Goal: Check status

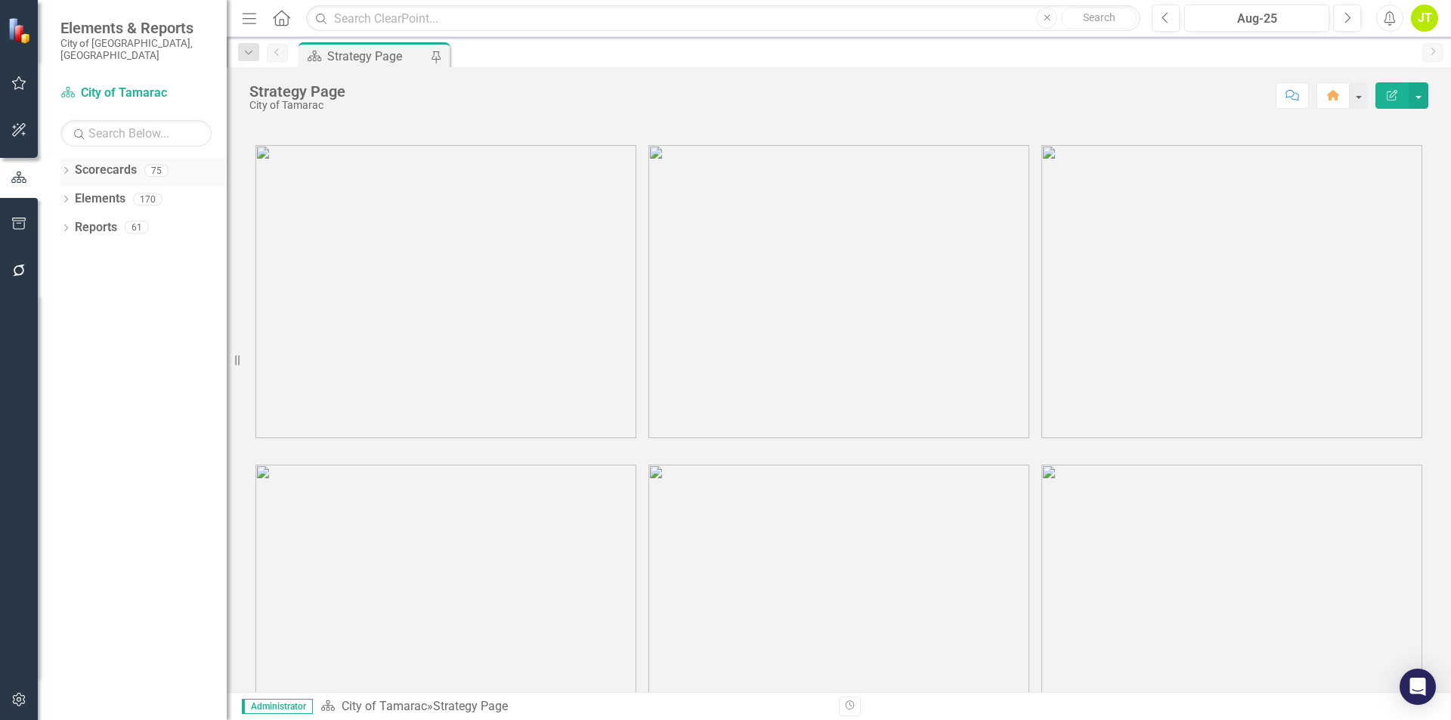
click at [64, 168] on icon "Dropdown" at bounding box center [65, 172] width 11 height 8
click at [72, 194] on icon "Dropdown" at bounding box center [73, 198] width 11 height 9
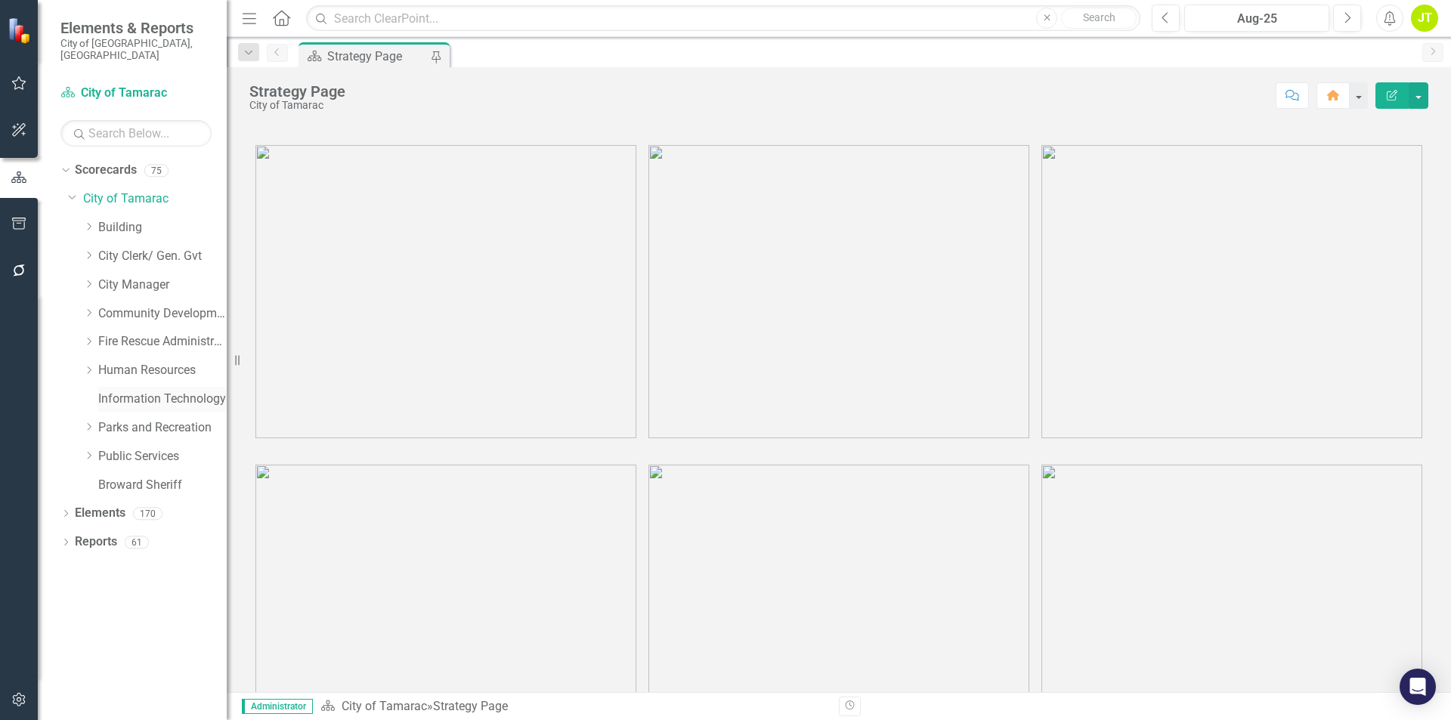
click at [110, 391] on link "Information Technology" at bounding box center [162, 399] width 128 height 17
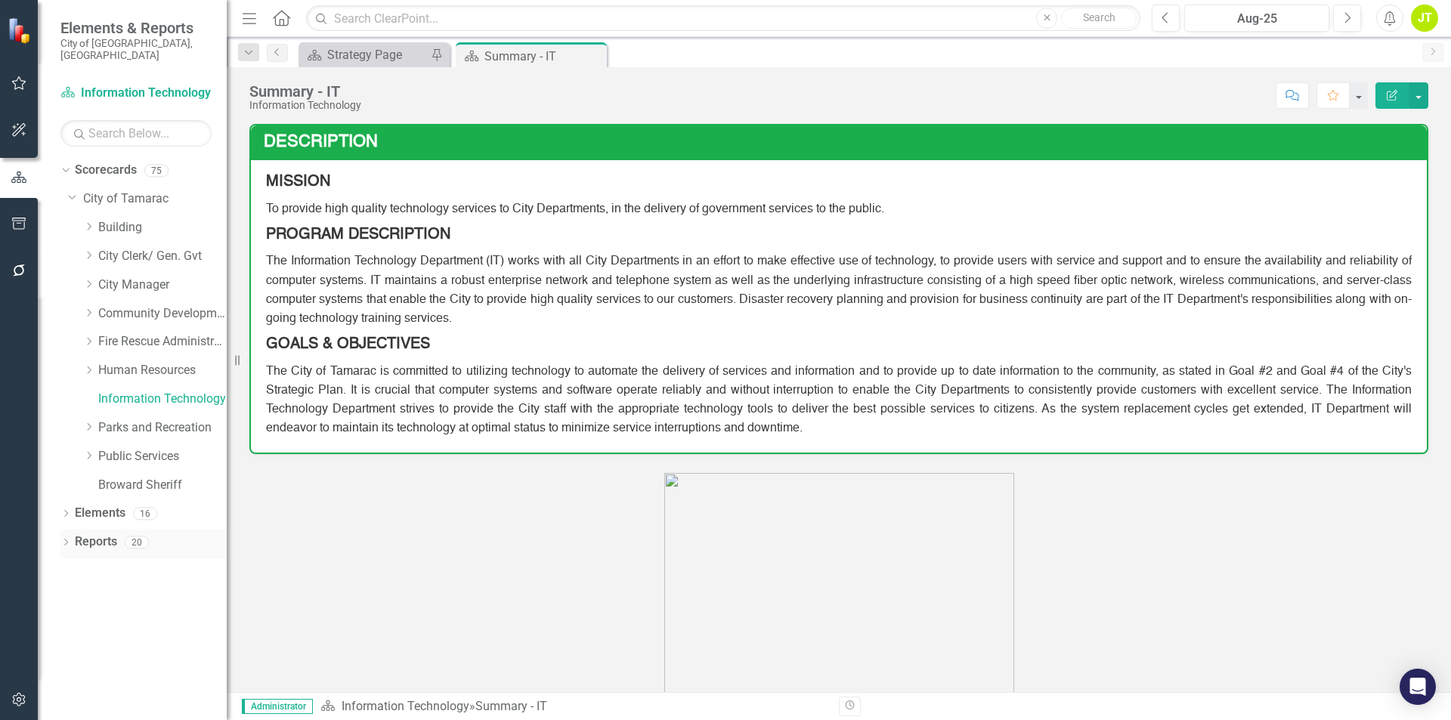
click at [66, 540] on icon "Dropdown" at bounding box center [65, 544] width 11 height 8
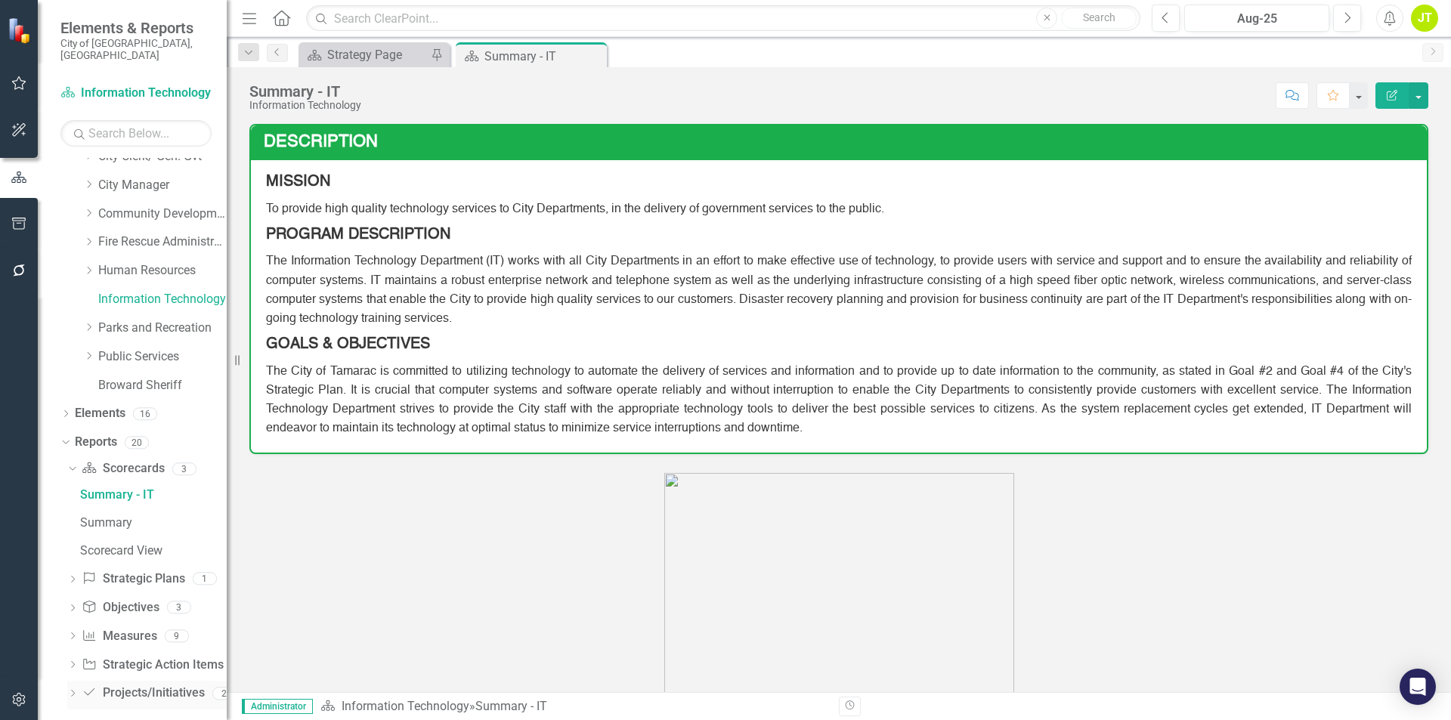
click at [73, 690] on icon at bounding box center [73, 693] width 4 height 7
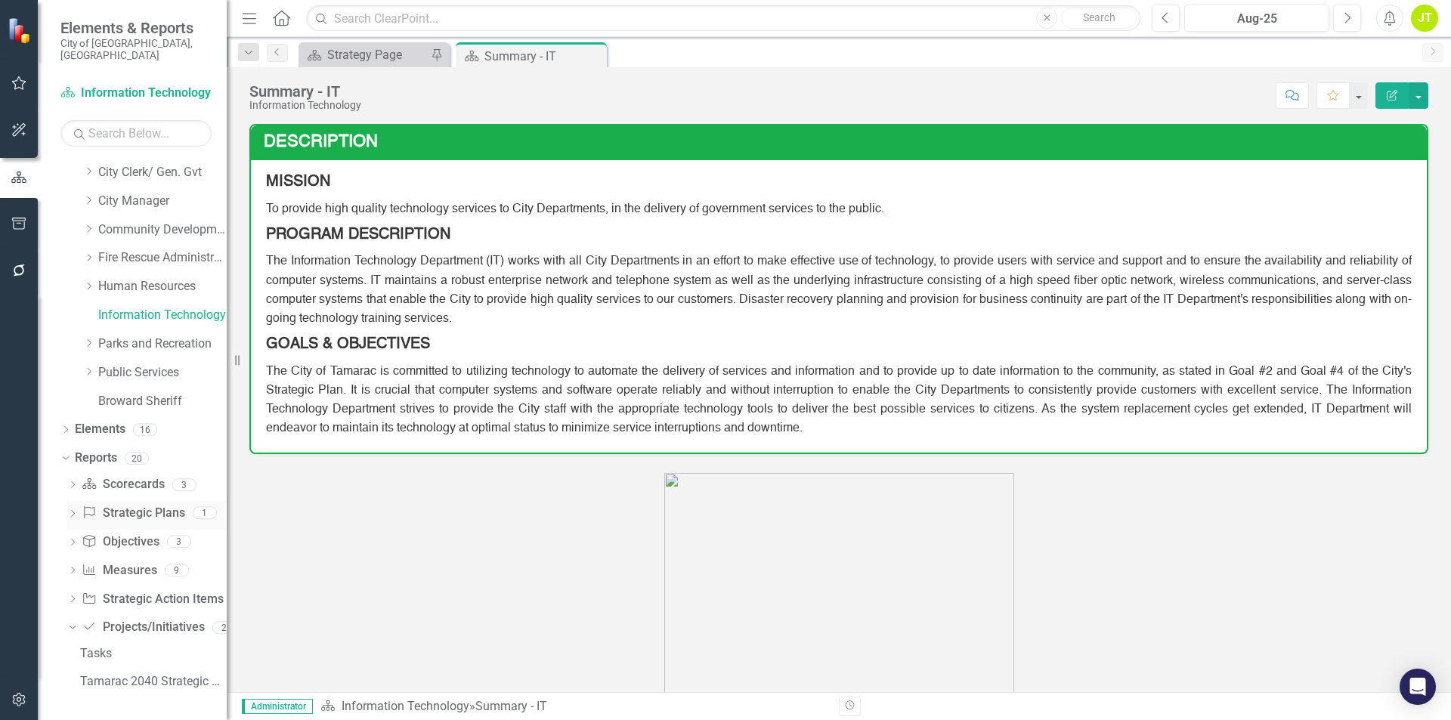
scroll to position [72, 0]
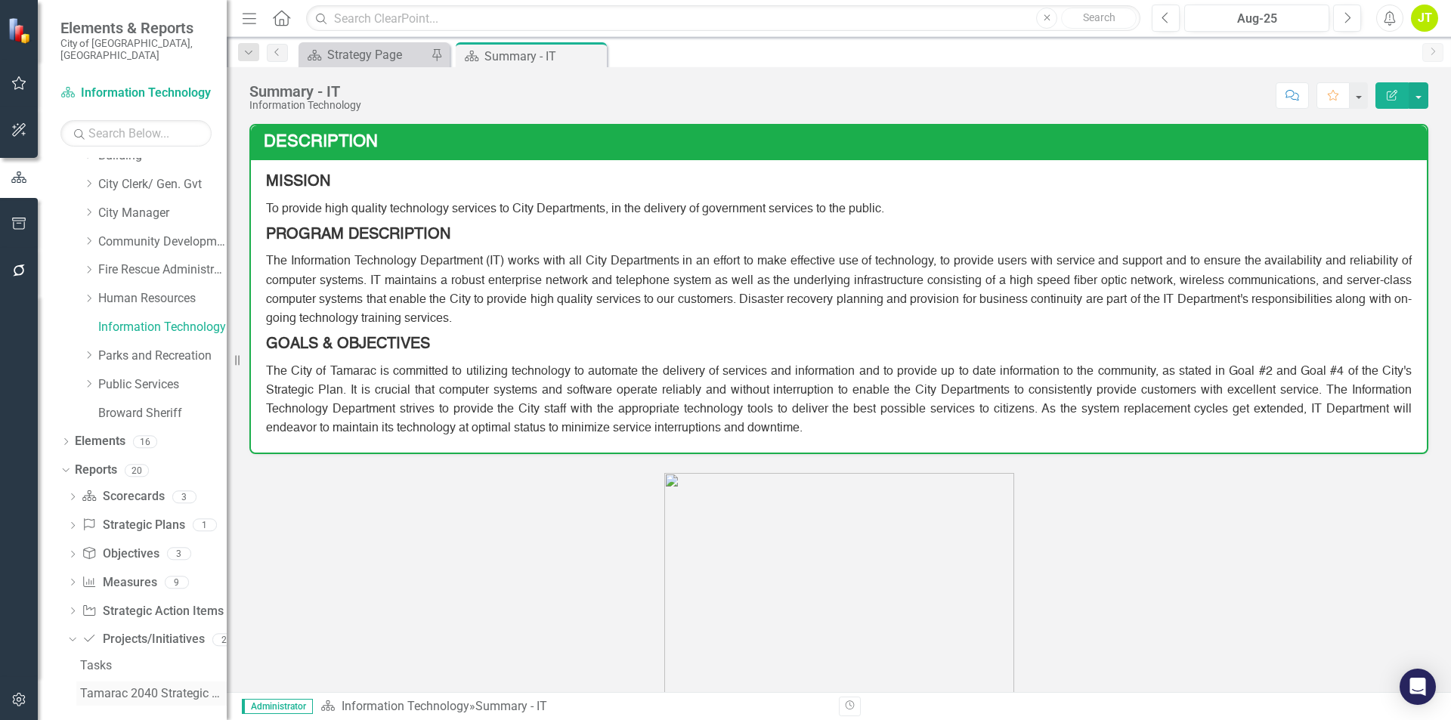
click at [98, 687] on div "Tamarac 2040 Strategic Plan - Departmental Action Plan" at bounding box center [153, 694] width 147 height 14
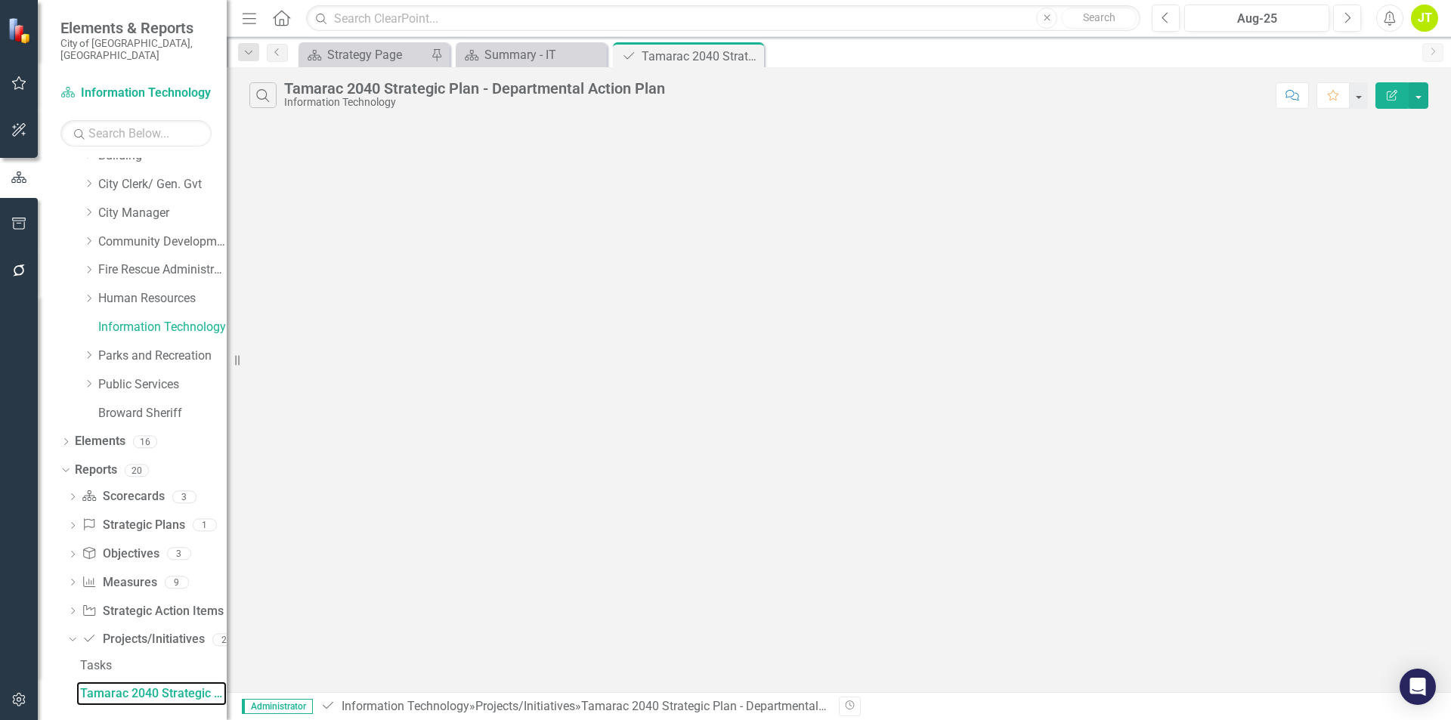
scroll to position [45, 0]
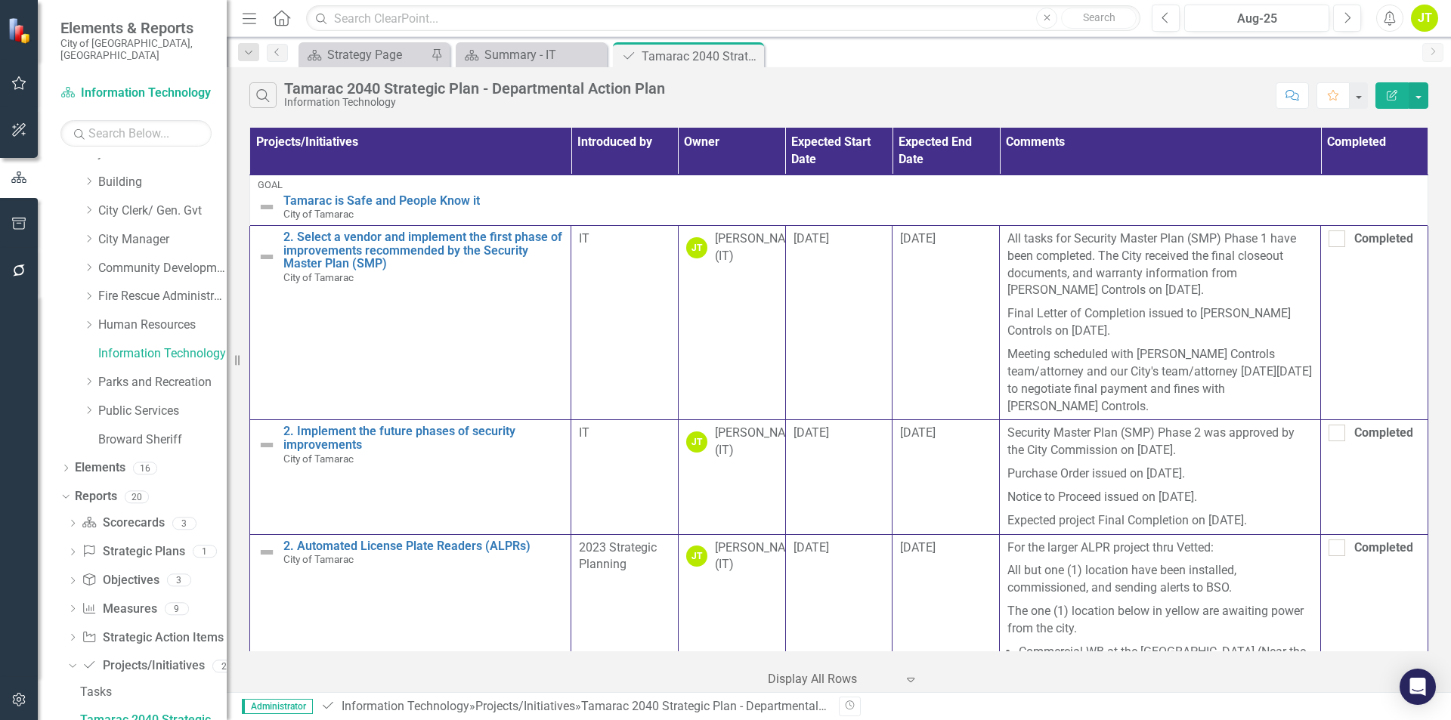
drag, startPoint x: 878, startPoint y: 57, endPoint x: 798, endPoint y: 10, distance: 92.8
click at [878, 57] on div "Scorecard Strategy Page Pin Scorecard Summary - IT Close Project/Initiative Tam…" at bounding box center [854, 54] width 1119 height 24
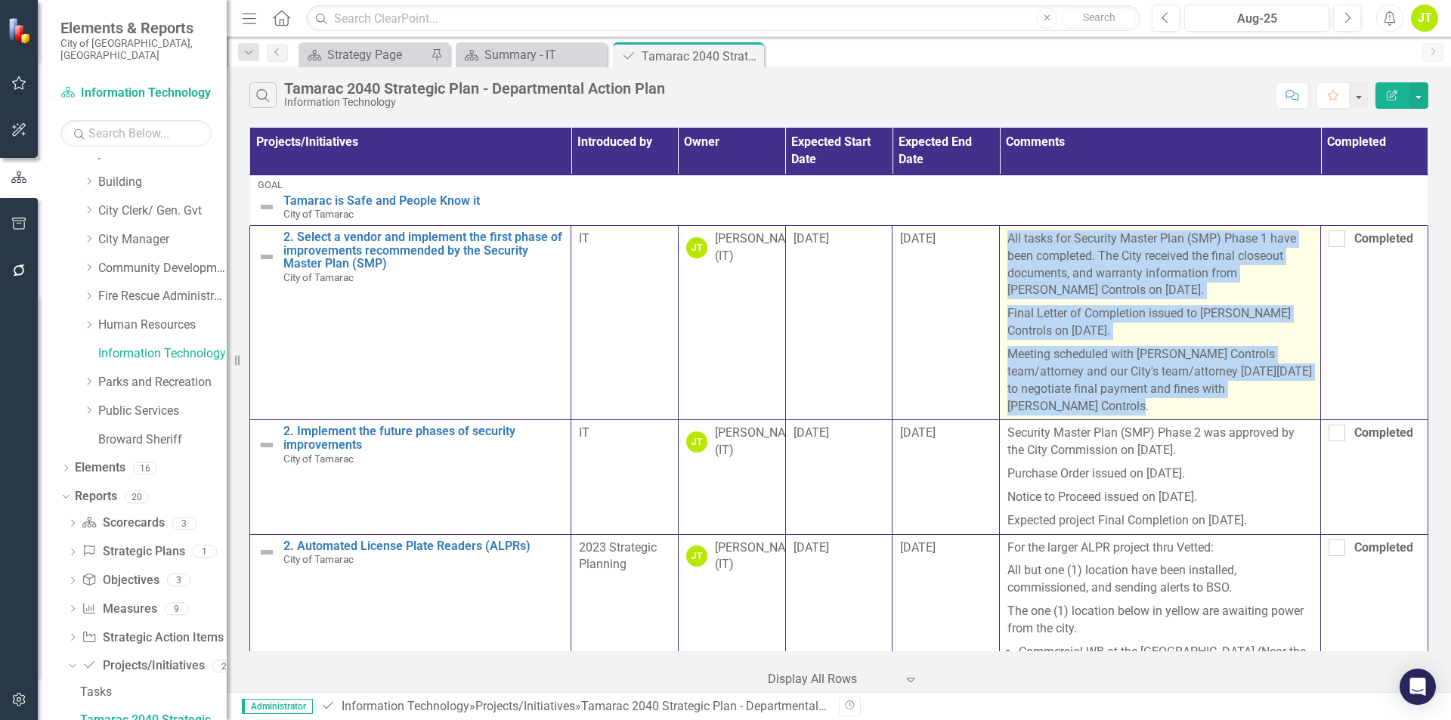
drag, startPoint x: 1003, startPoint y: 240, endPoint x: 1124, endPoint y: 405, distance: 205.4
click at [1124, 405] on td "All tasks for Security Master Plan (SMP) Phase 1 have been completed. The City …" at bounding box center [1160, 322] width 321 height 194
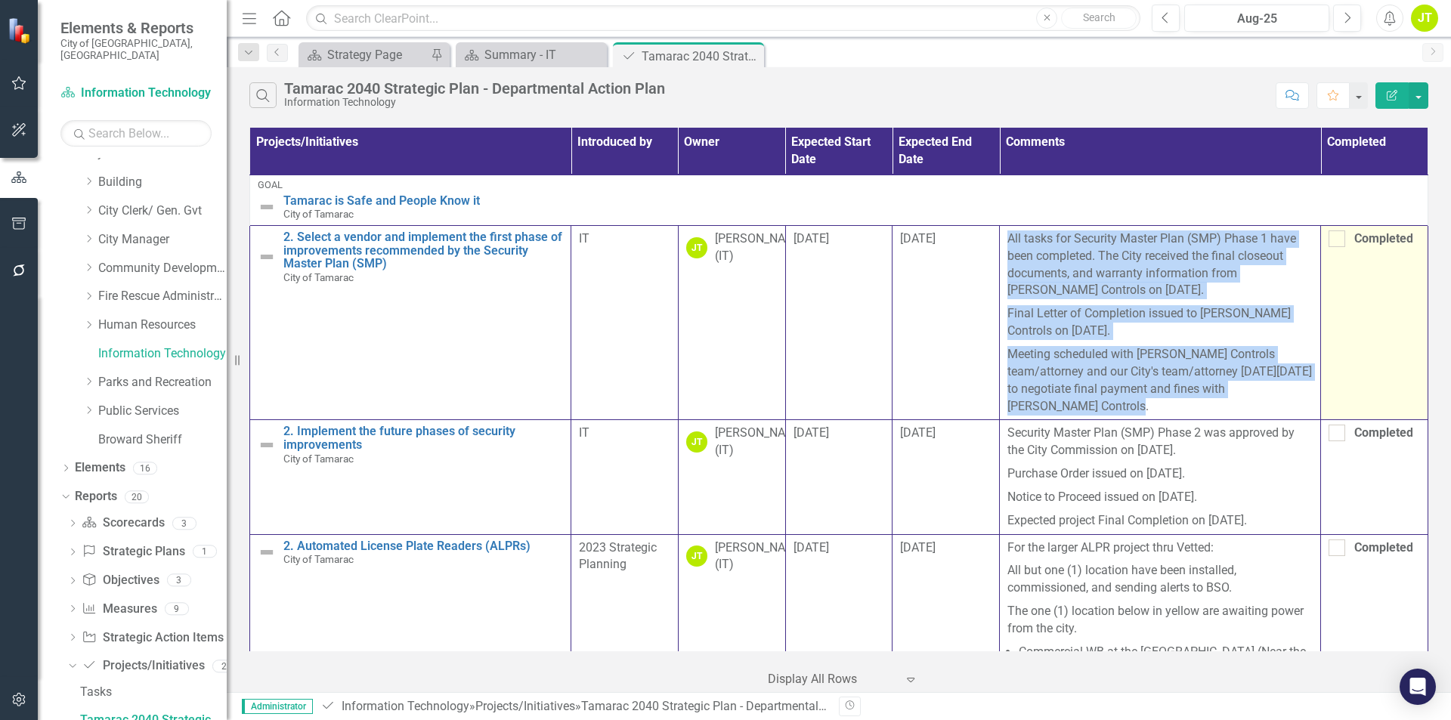
copy span "All tasks for Security Master Plan (SMP) Phase 1 have been completed. The City …"
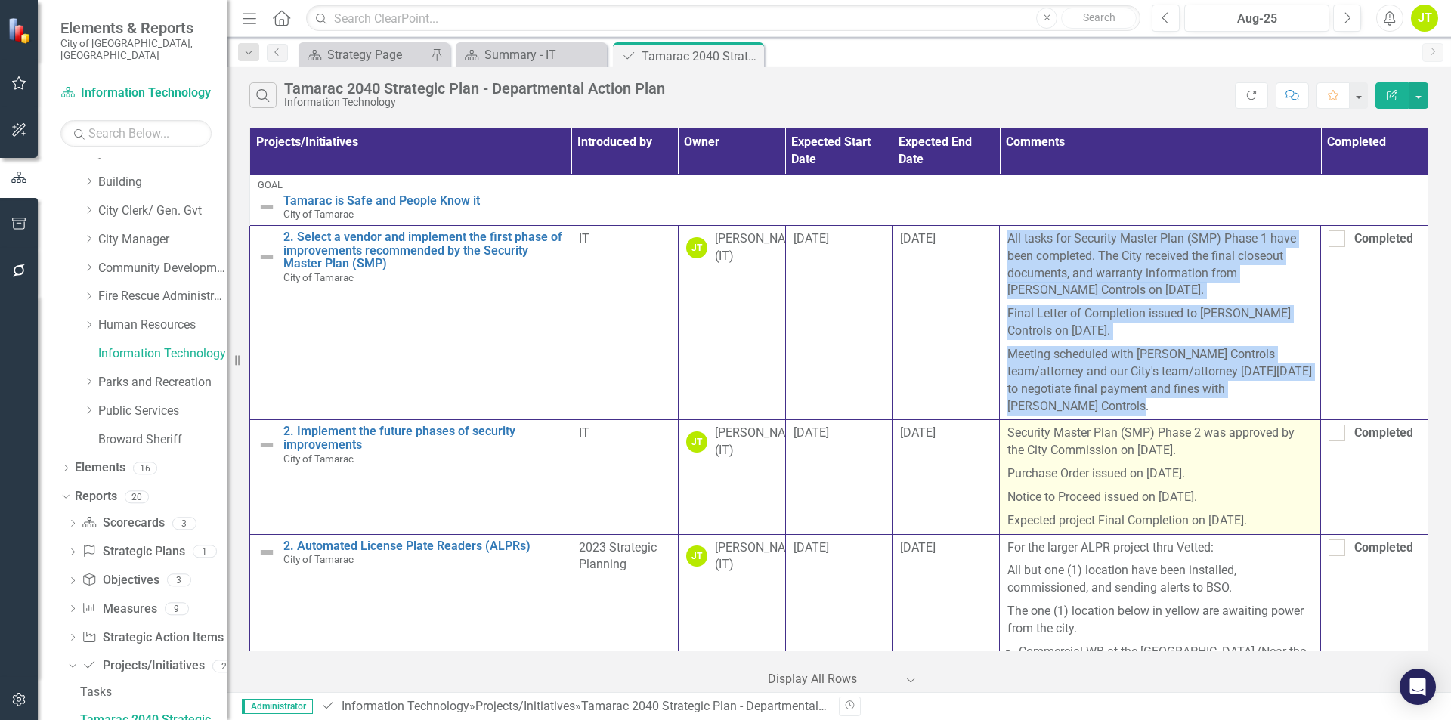
drag, startPoint x: 1004, startPoint y: 434, endPoint x: 1287, endPoint y: 513, distance: 293.6
click at [1287, 513] on span "Security Master Plan (SMP) Phase 2 was approved by the City Commission on [DATE…" at bounding box center [1159, 477] width 305 height 104
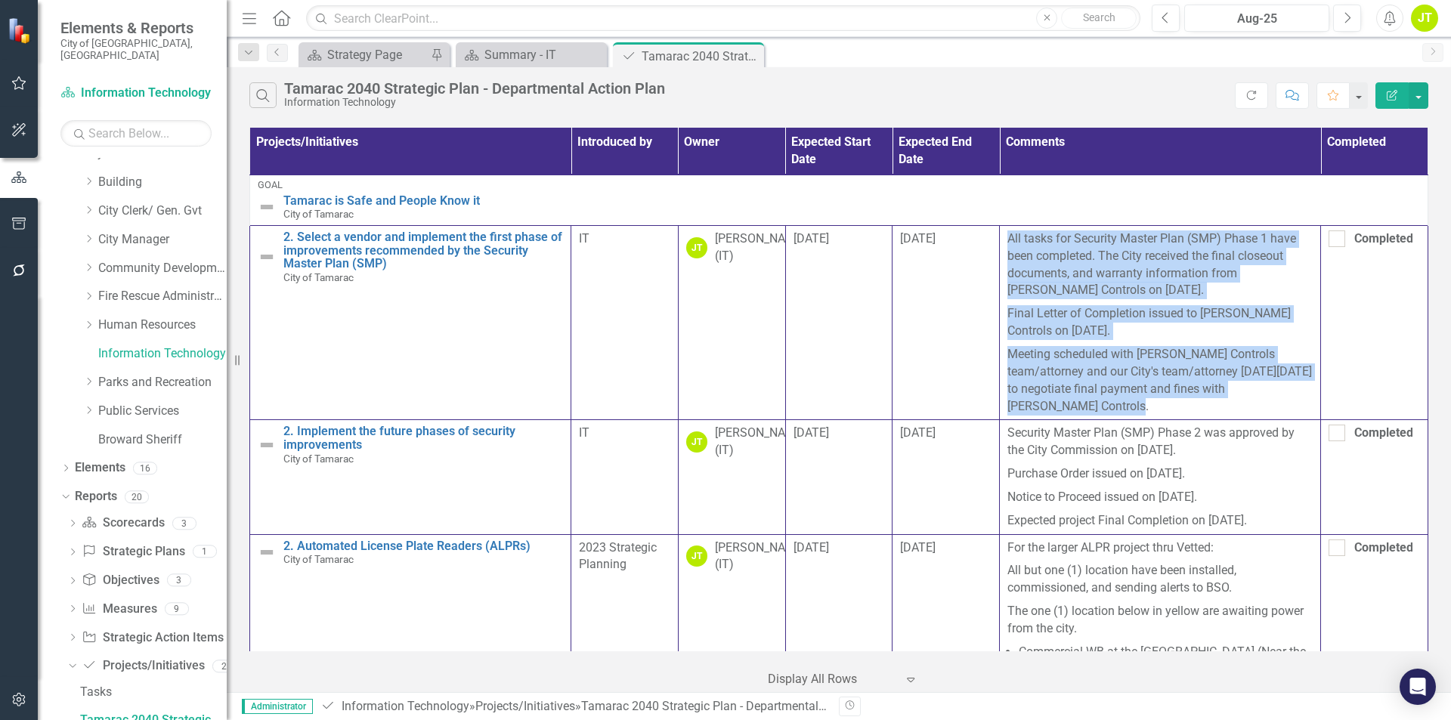
copy span "Security Master Plan (SMP) Phase 2 was approved by the City Commission on [DATE…"
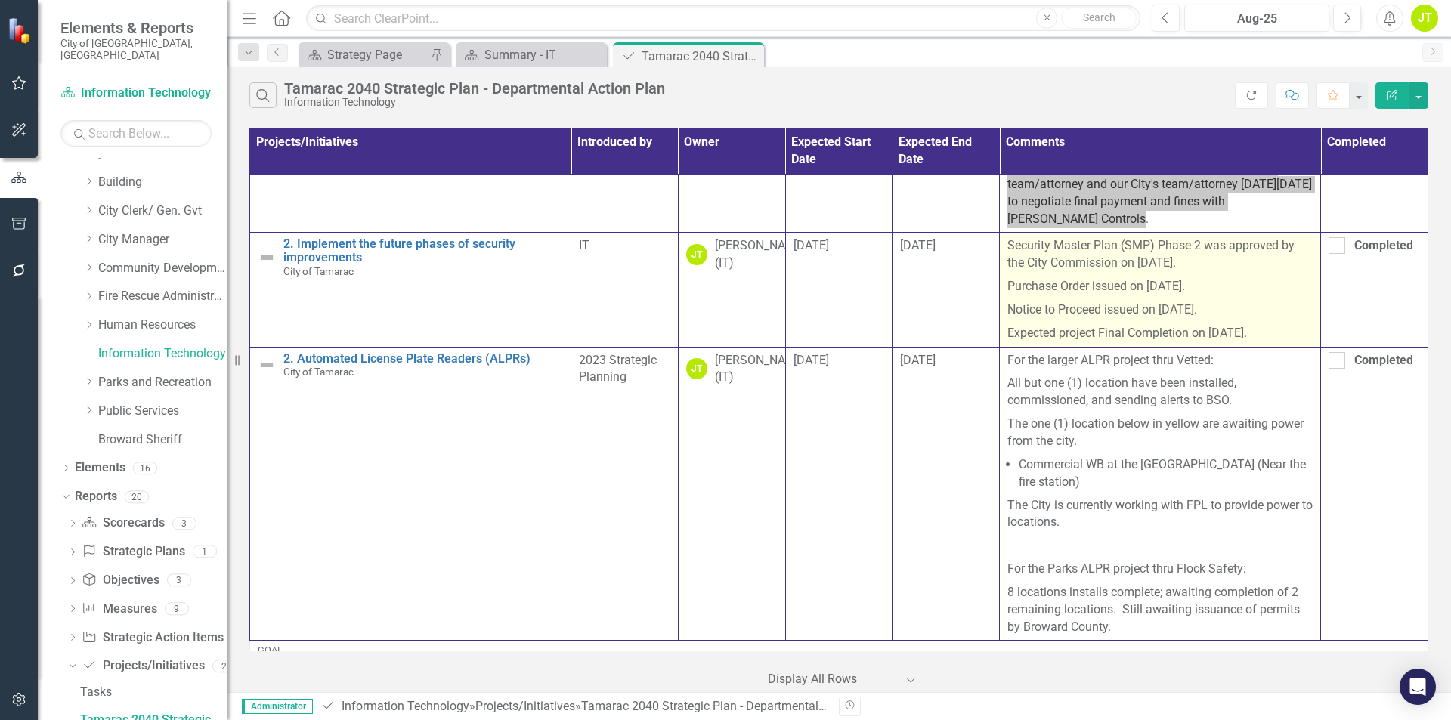
scroll to position [227, 0]
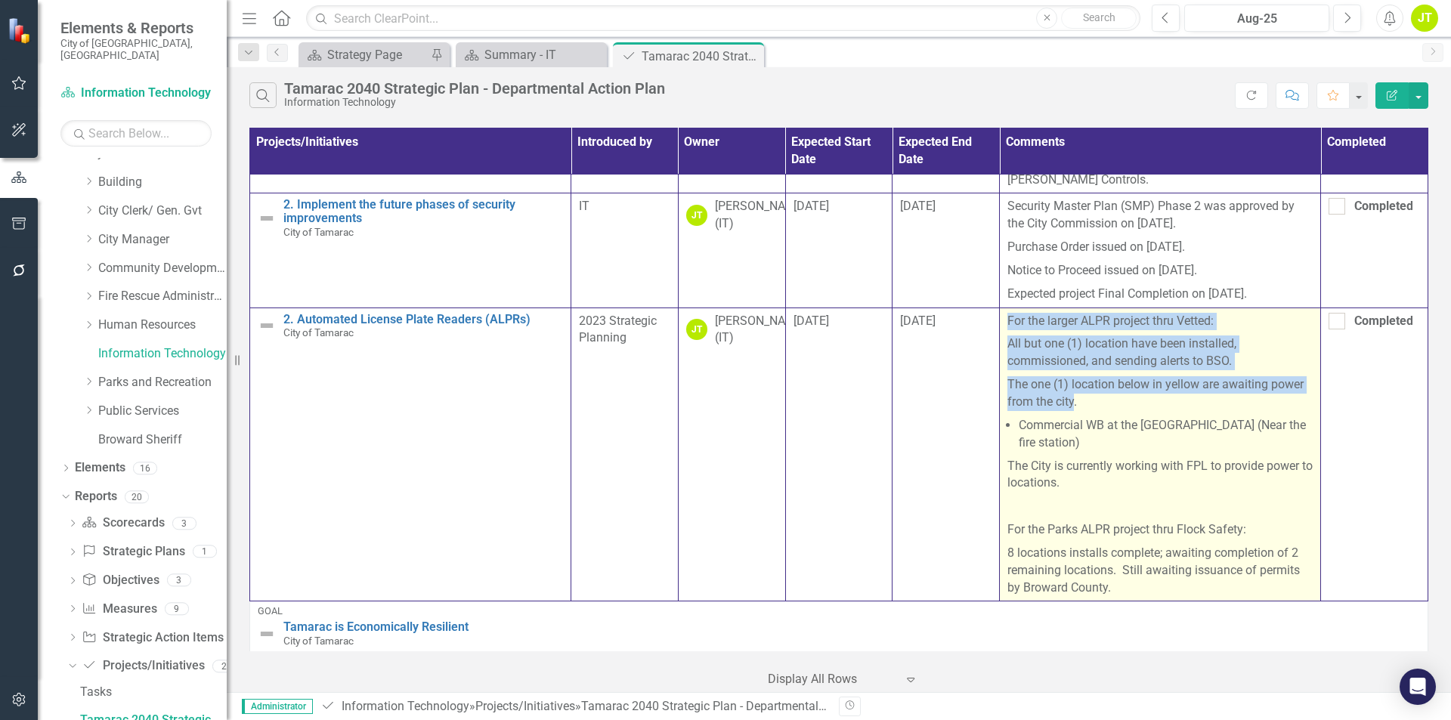
drag, startPoint x: 1002, startPoint y: 317, endPoint x: 1070, endPoint y: 413, distance: 117.0
click at [1070, 413] on td "For the larger ALPR project thru Vetted: All but one (1) location have been ins…" at bounding box center [1160, 455] width 321 height 294
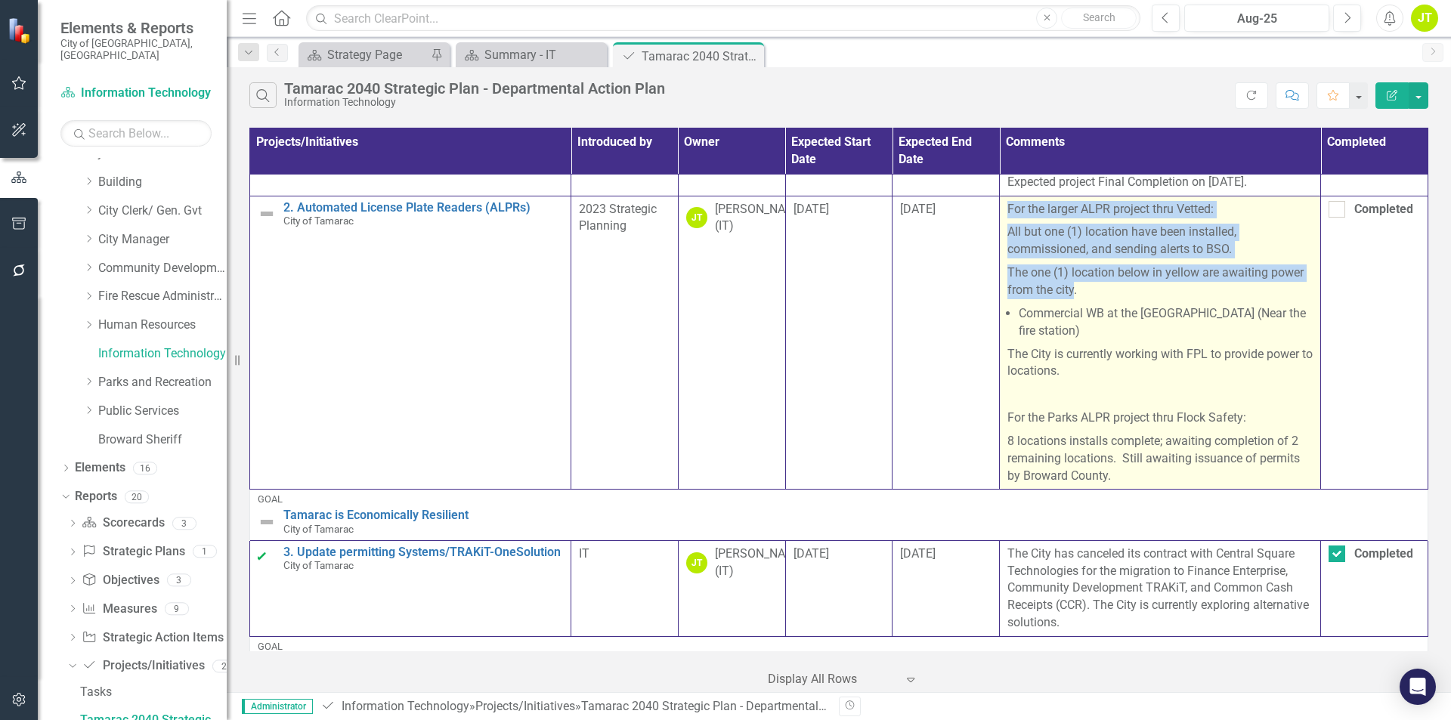
scroll to position [302, 0]
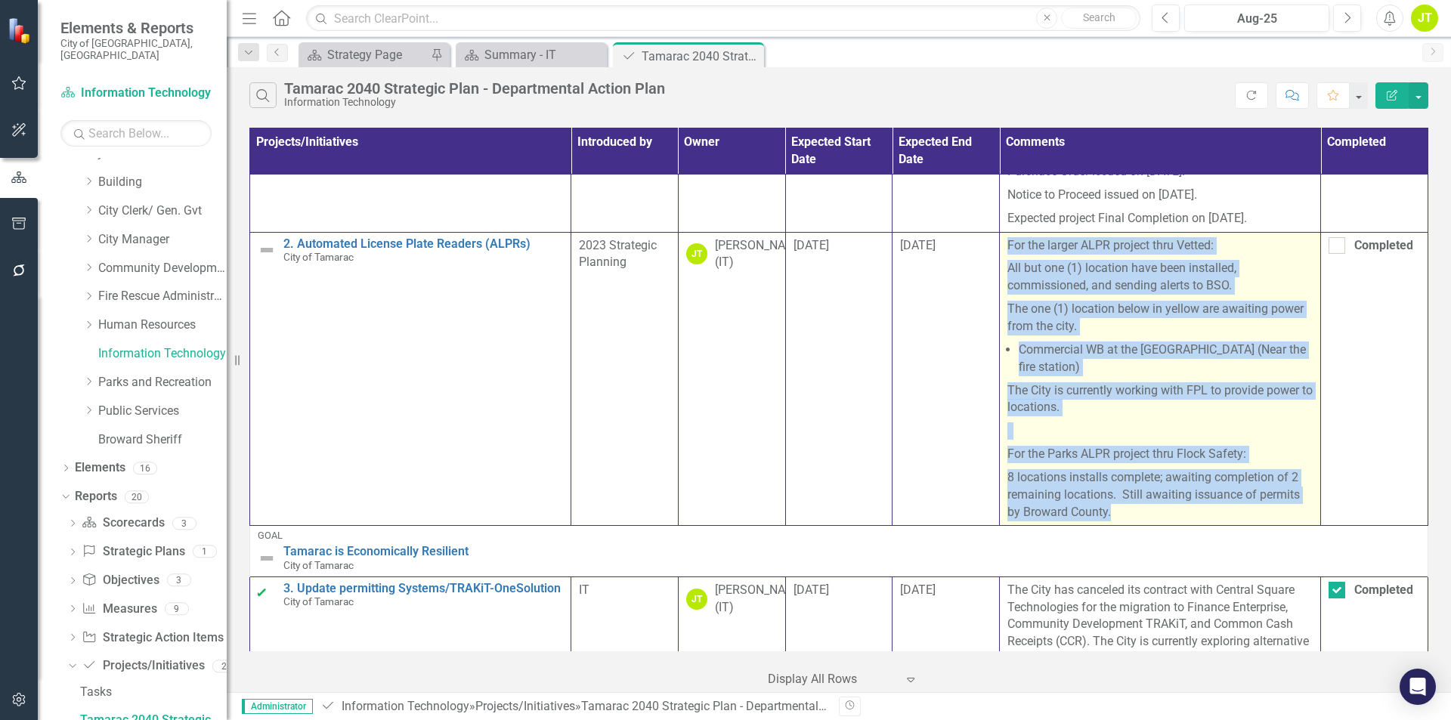
click at [1131, 494] on p "8 locations installs complete; awaiting completion of 2 remaining locations. St…" at bounding box center [1159, 493] width 305 height 55
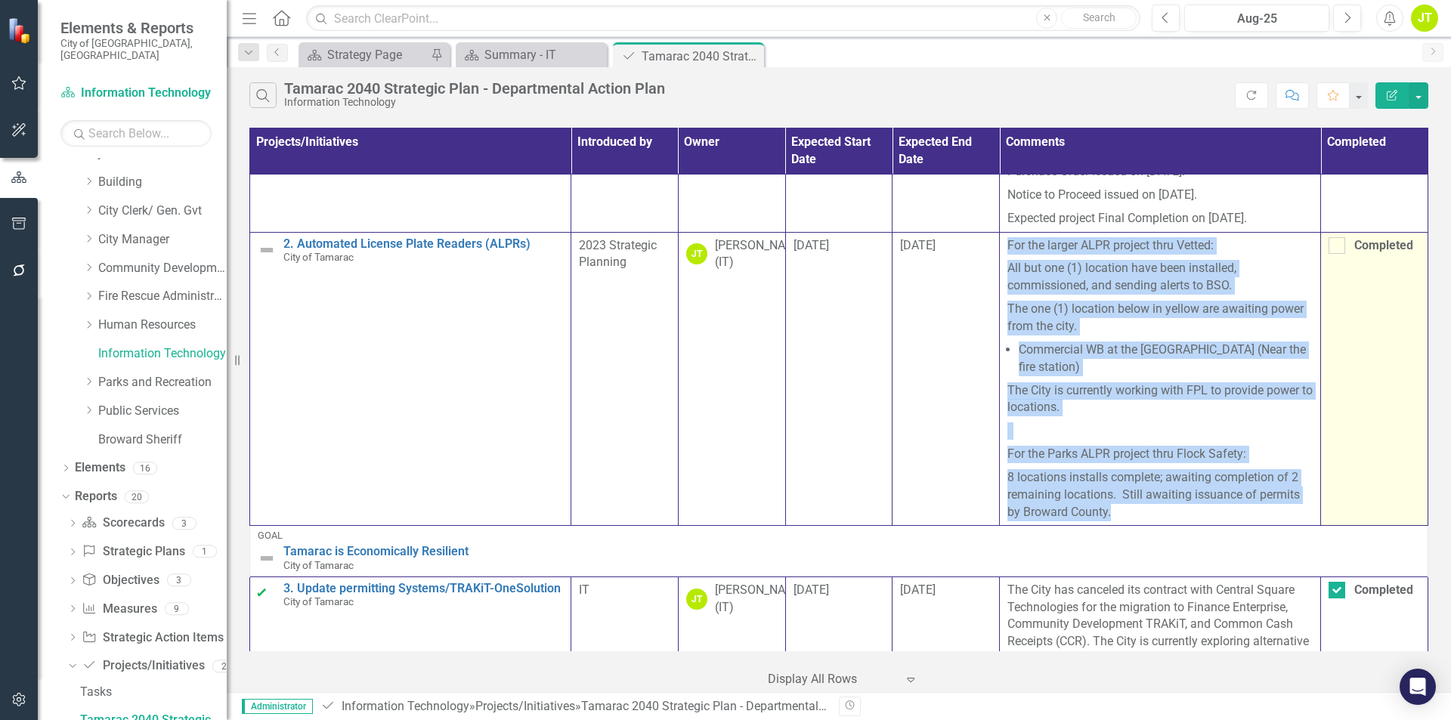
copy span "For the larger ALPR project thru Vetted: All but one (1) location have been ins…"
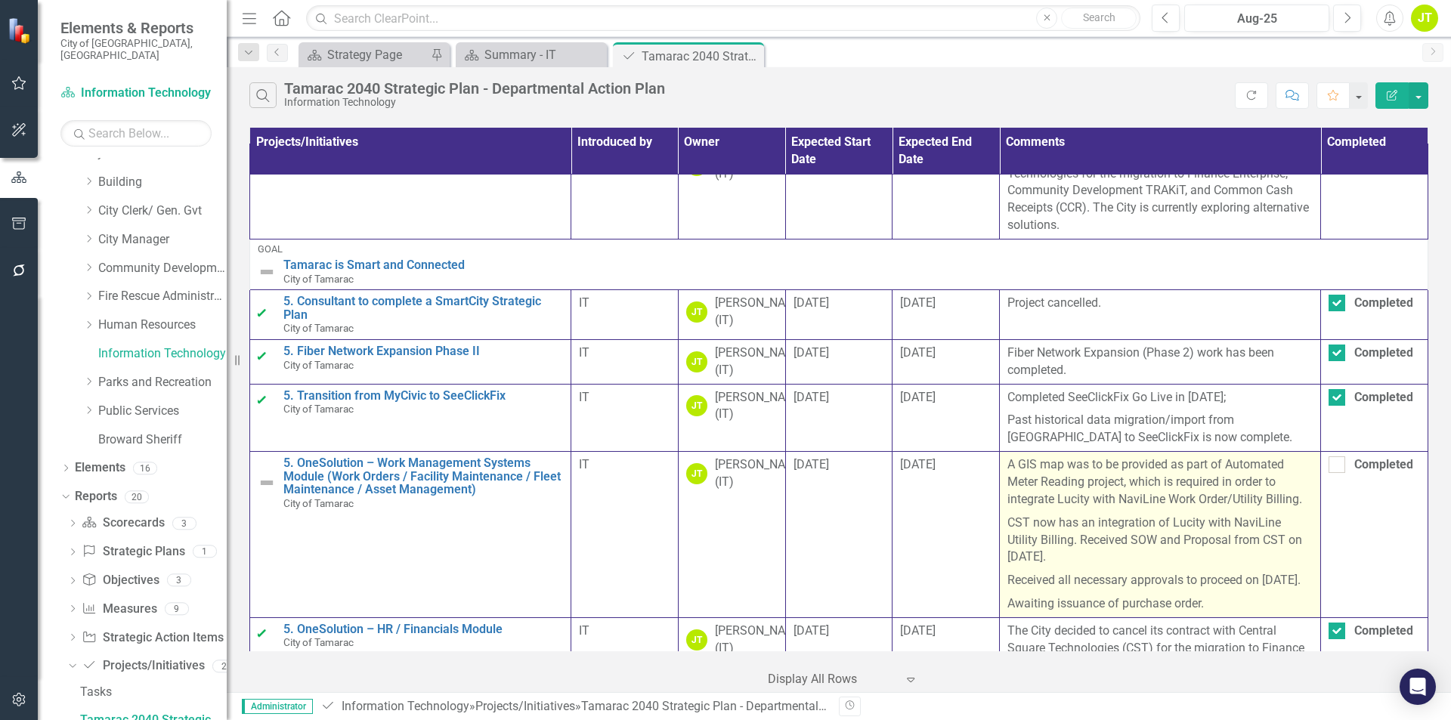
scroll to position [756, 0]
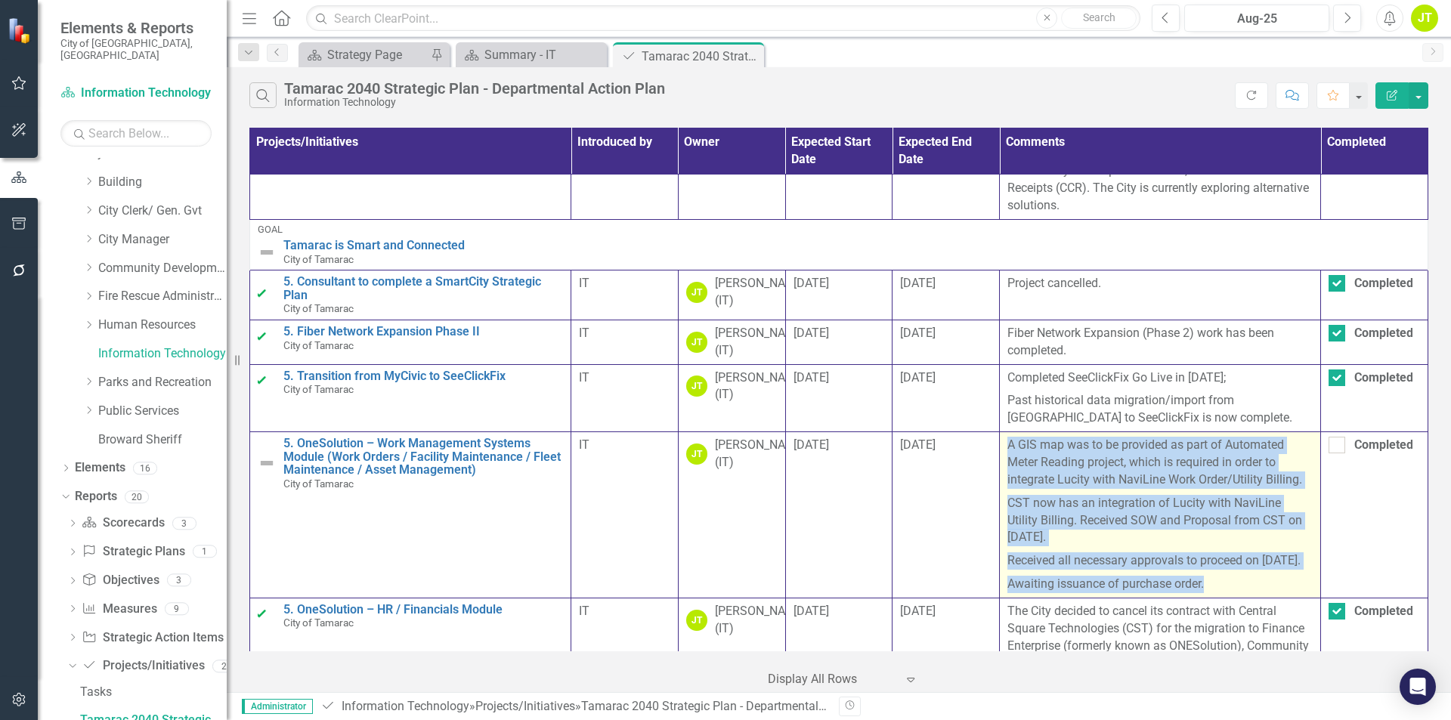
drag, startPoint x: 1001, startPoint y: 457, endPoint x: 1206, endPoint y: 605, distance: 252.7
click at [1206, 599] on td "A GIS map was to be provided as part of Automated Meter Reading project, which …" at bounding box center [1160, 515] width 321 height 166
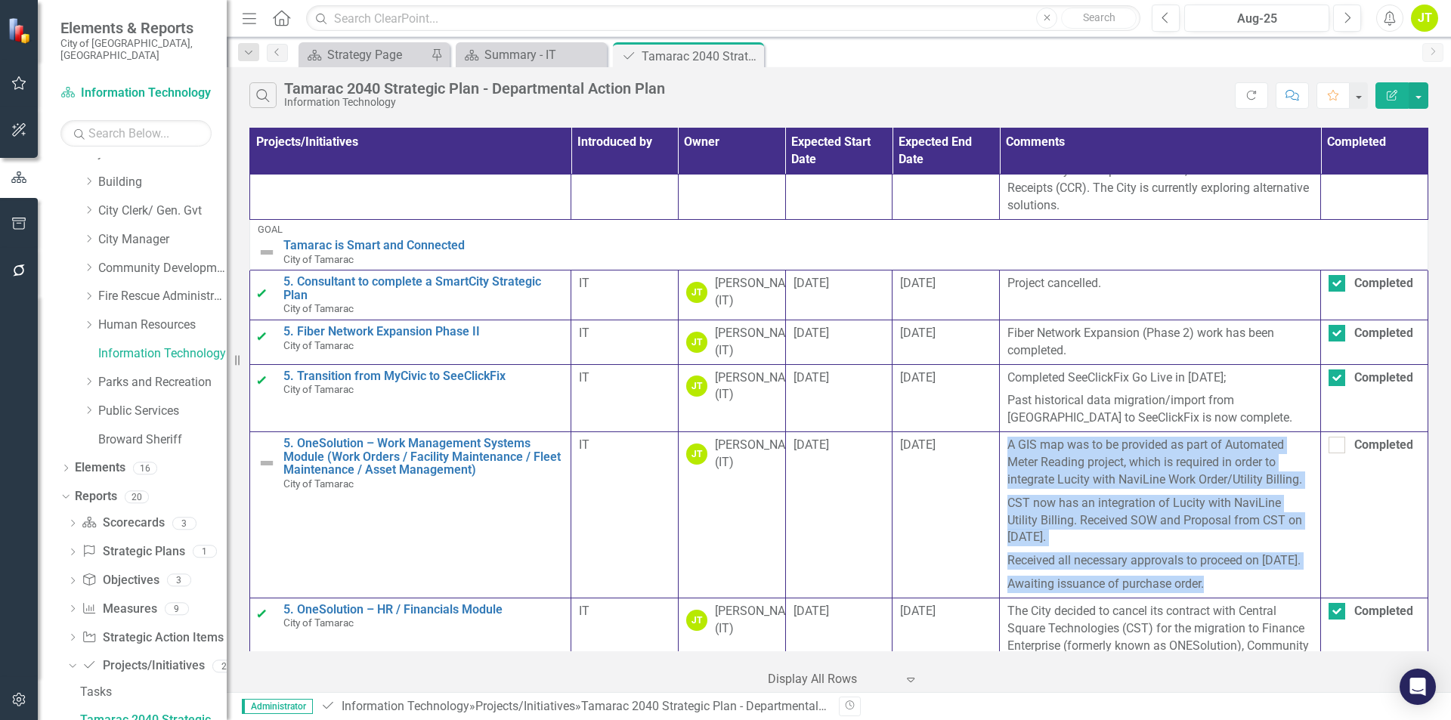
copy span "A GIS map was to be provided as part of Automated Meter Reading project, which …"
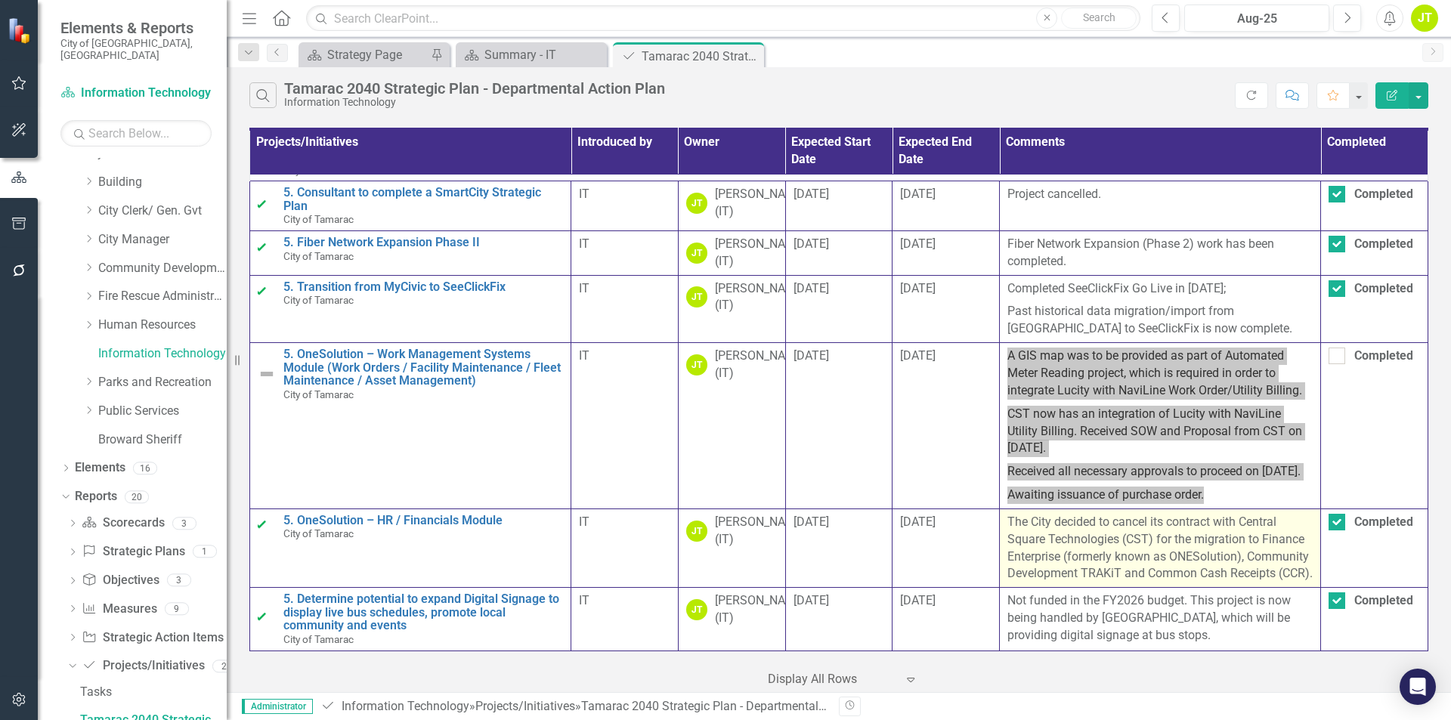
scroll to position [902, 0]
